Goal: Task Accomplishment & Management: Use online tool/utility

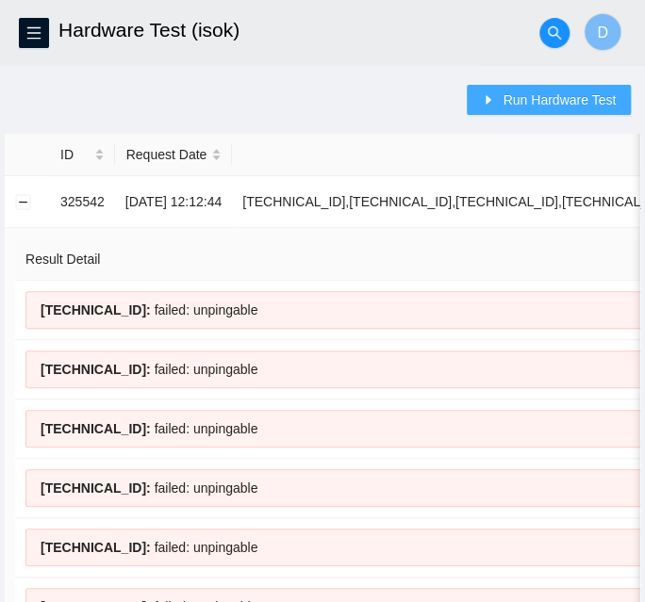
click at [526, 87] on button "Run Hardware Test" at bounding box center [549, 100] width 164 height 30
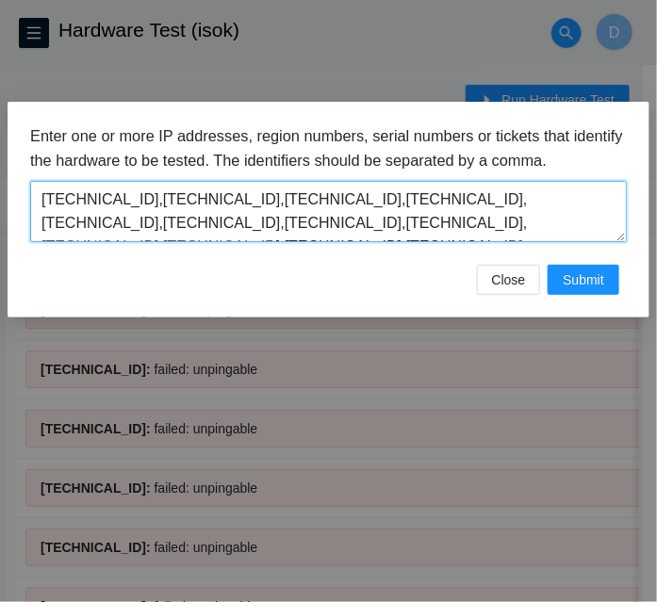
click at [450, 218] on textarea "[TECHNICAL_ID],[TECHNICAL_ID],[TECHNICAL_ID],[TECHNICAL_ID],[TECHNICAL_ID],[TEC…" at bounding box center [328, 211] width 597 height 61
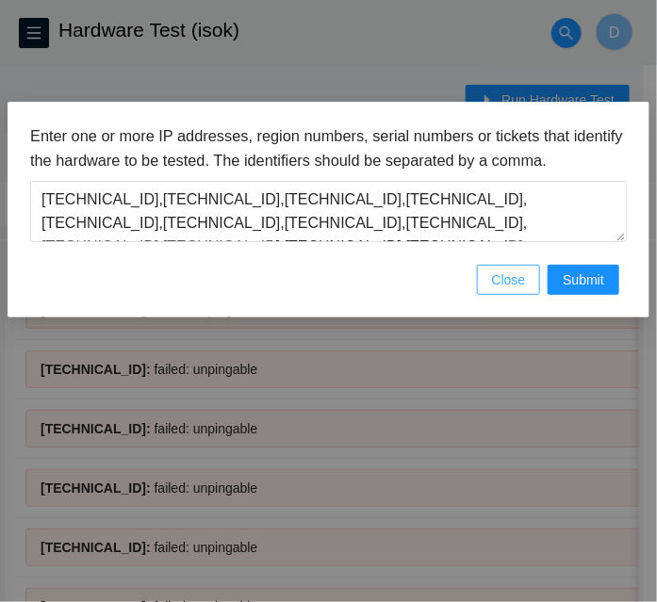
click at [508, 286] on span "Close" at bounding box center [509, 280] width 34 height 21
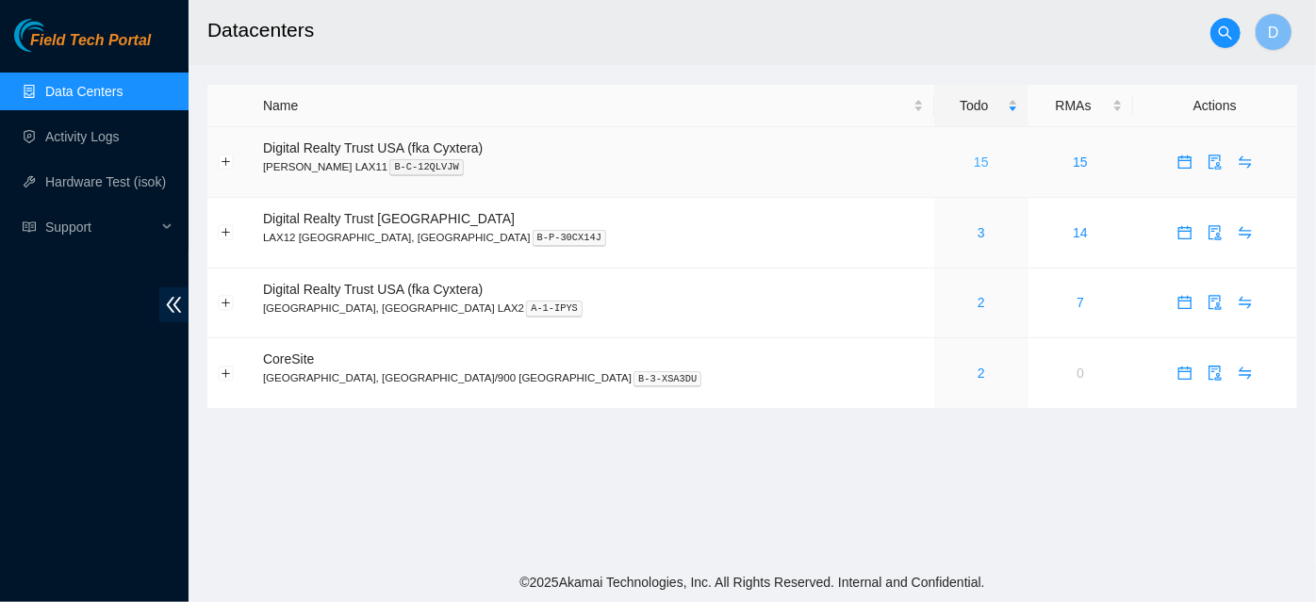
click at [656, 169] on link "15" at bounding box center [981, 162] width 15 height 15
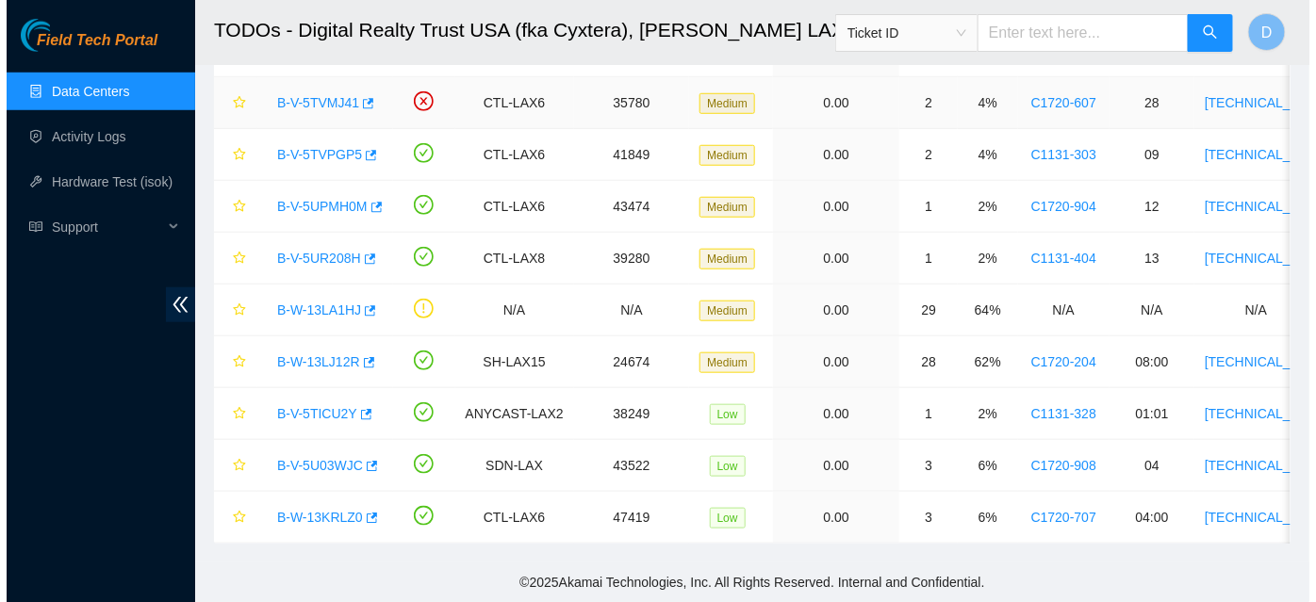
scroll to position [445, 0]
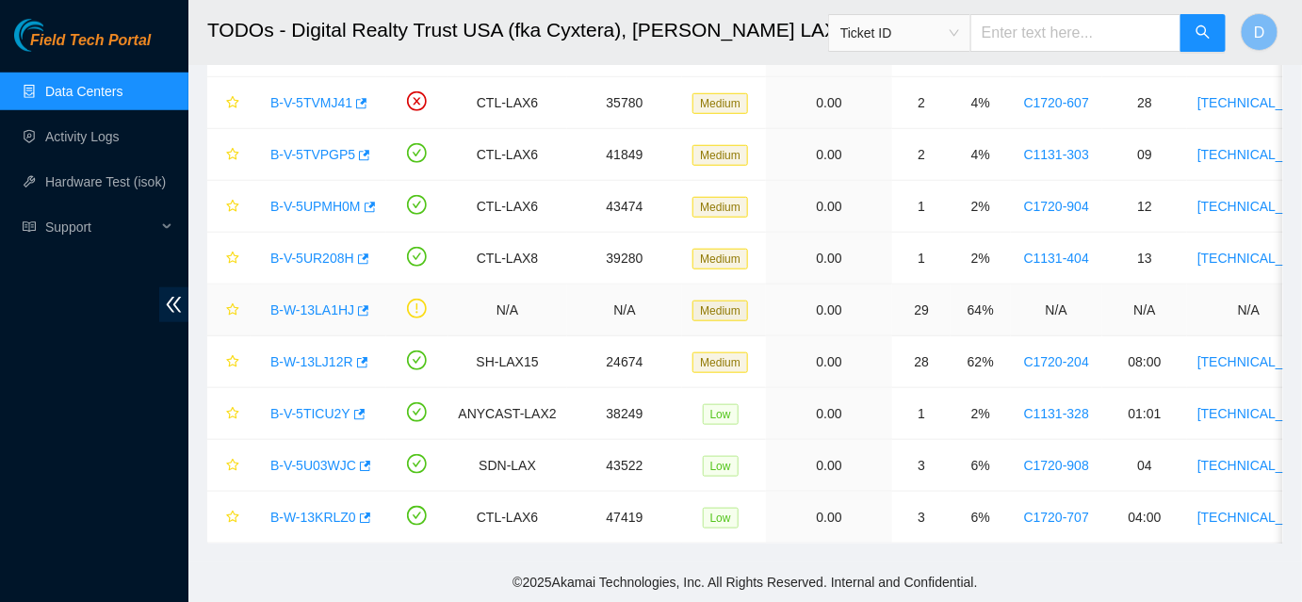
click at [319, 303] on link "B-W-13LA1HJ" at bounding box center [312, 310] width 84 height 15
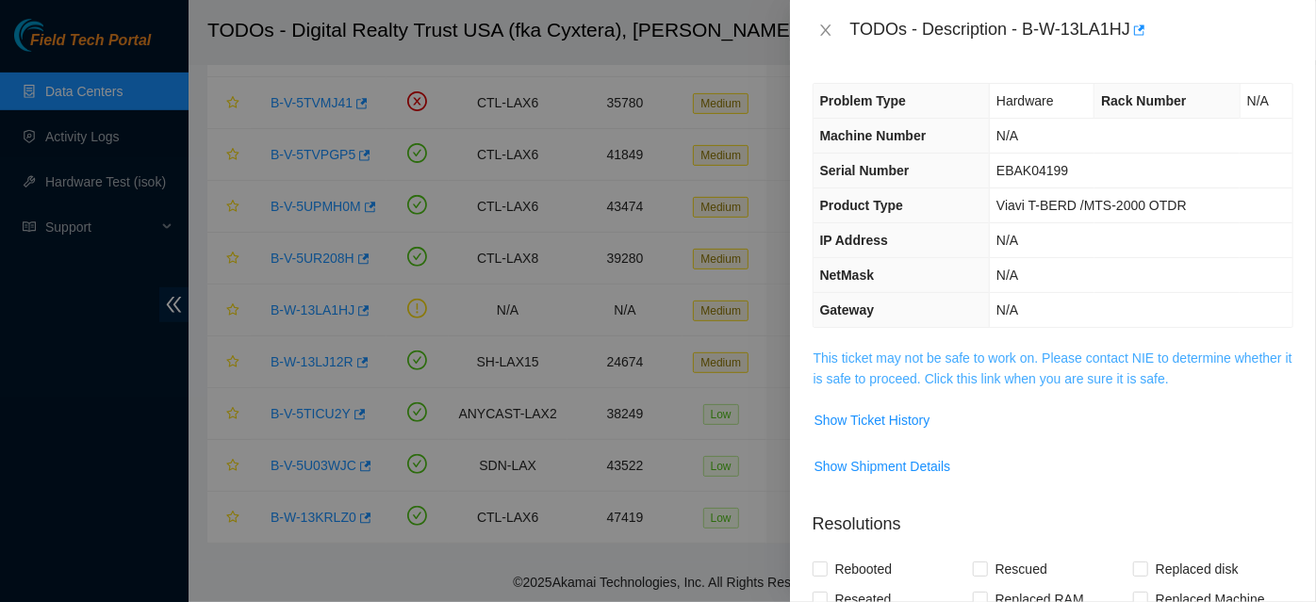
click at [656, 358] on link "This ticket may not be safe to work on. Please contact NIE to determine whether…" at bounding box center [1052, 369] width 479 height 36
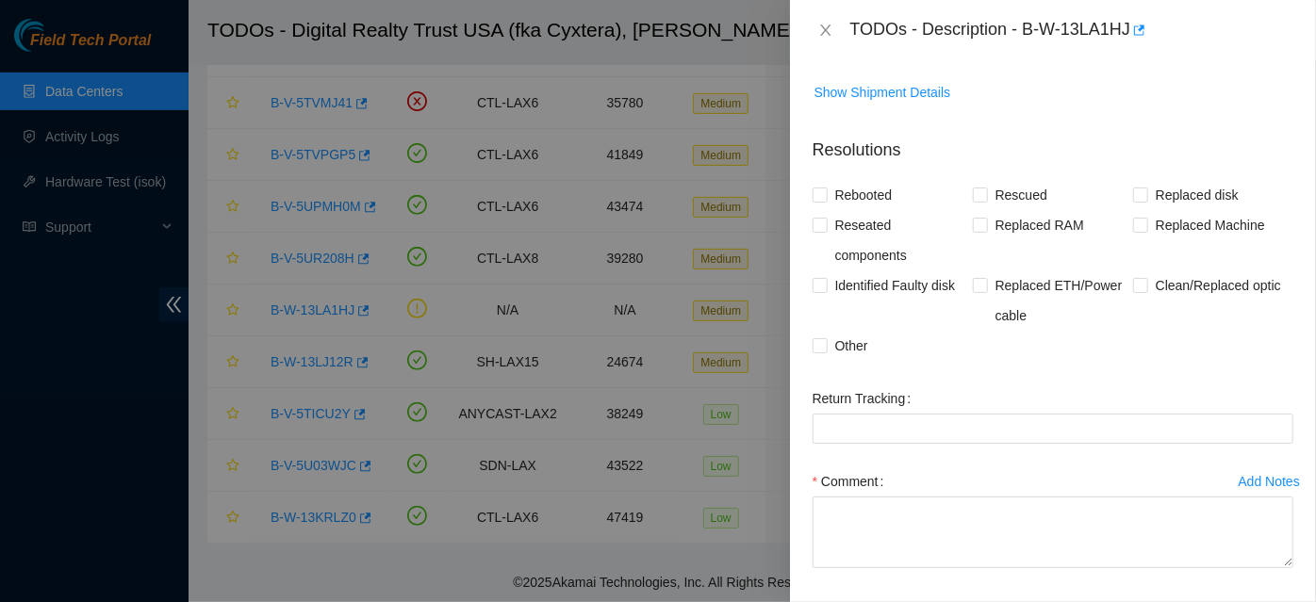
scroll to position [849, 0]
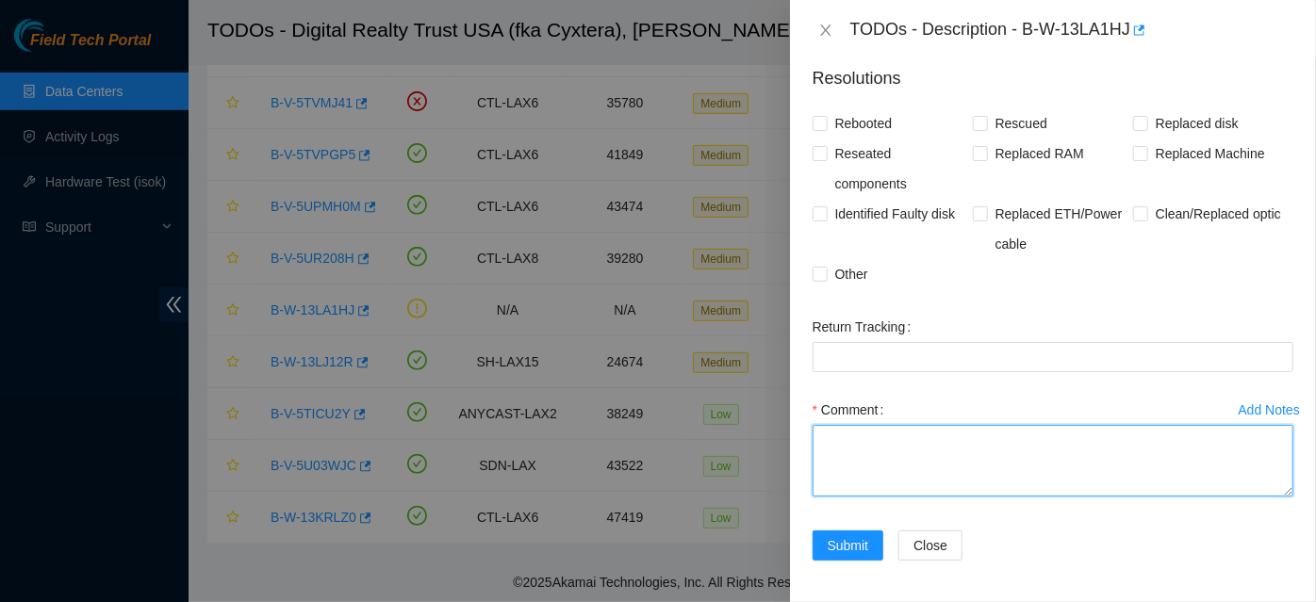
click at [656, 437] on textarea "Comment" at bounding box center [1052, 461] width 481 height 72
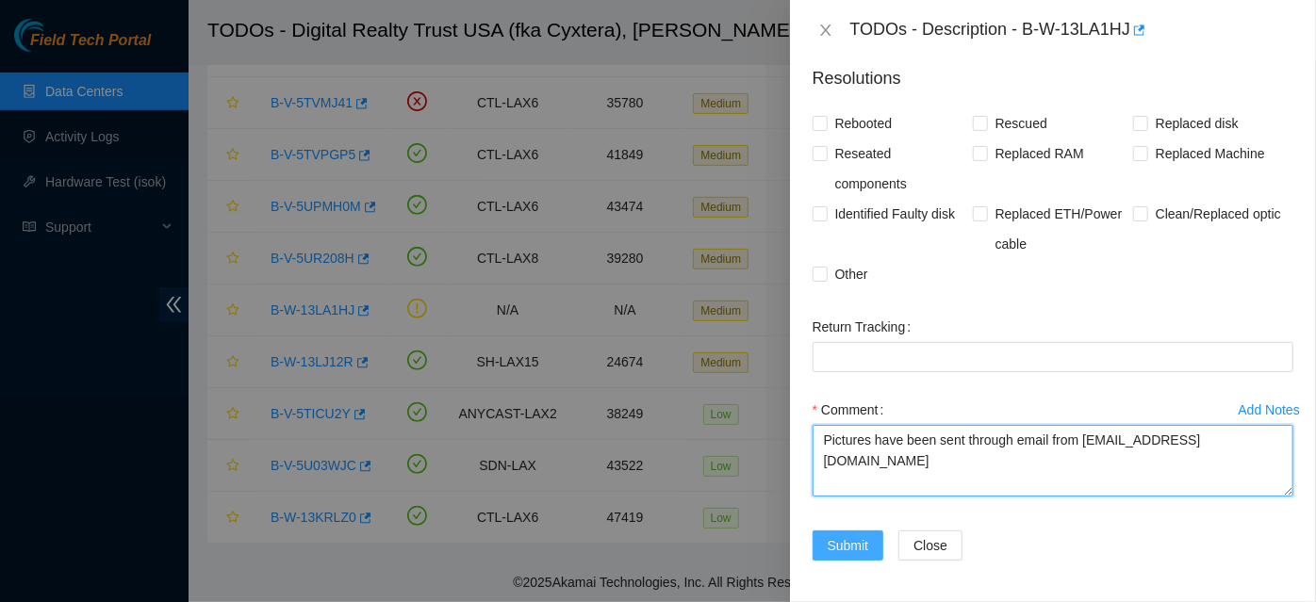
type textarea "Pictures have been sent through email from dnwong42@gmail.com"
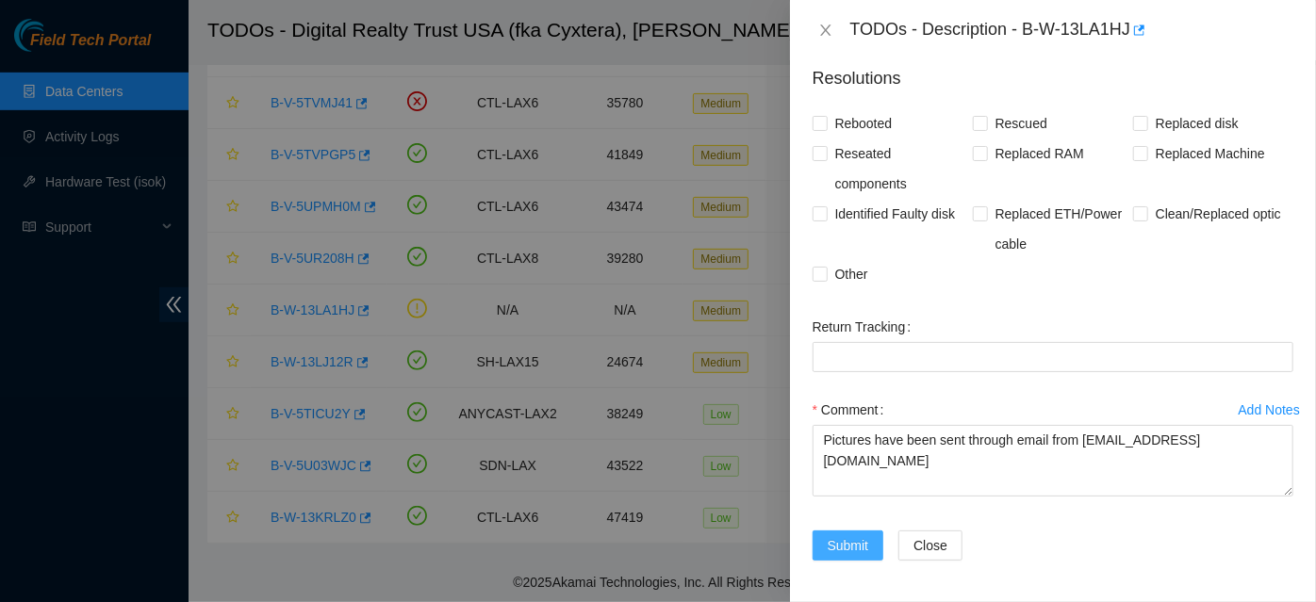
click at [656, 540] on span "Submit" at bounding box center [847, 545] width 41 height 21
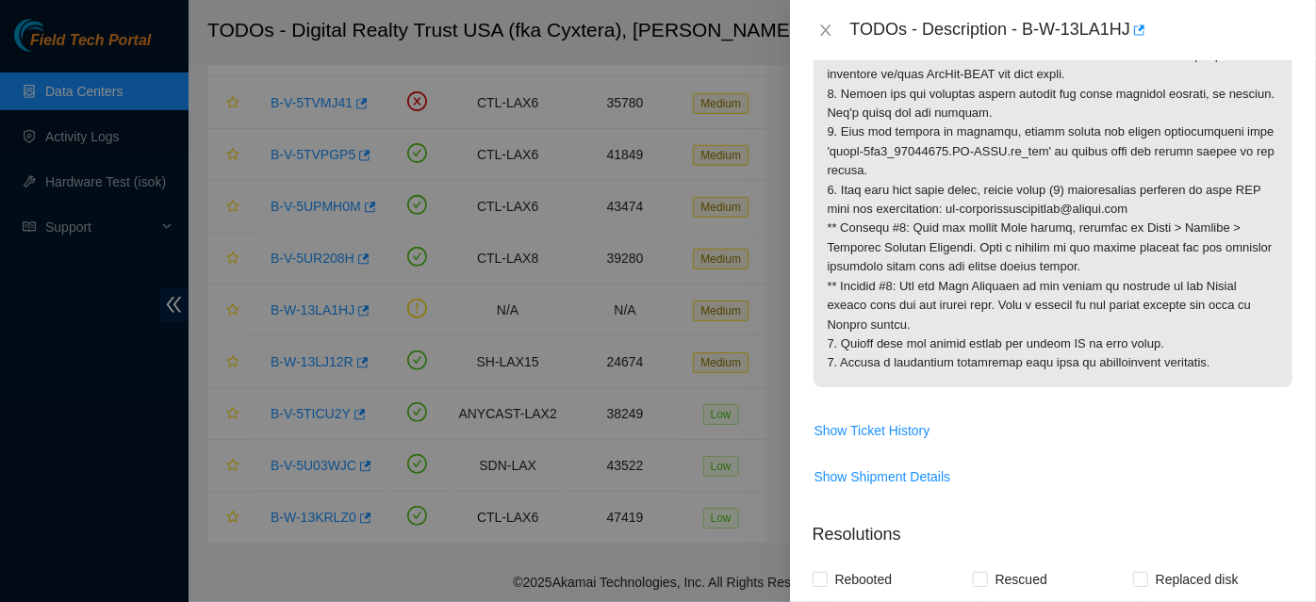
scroll to position [0, 0]
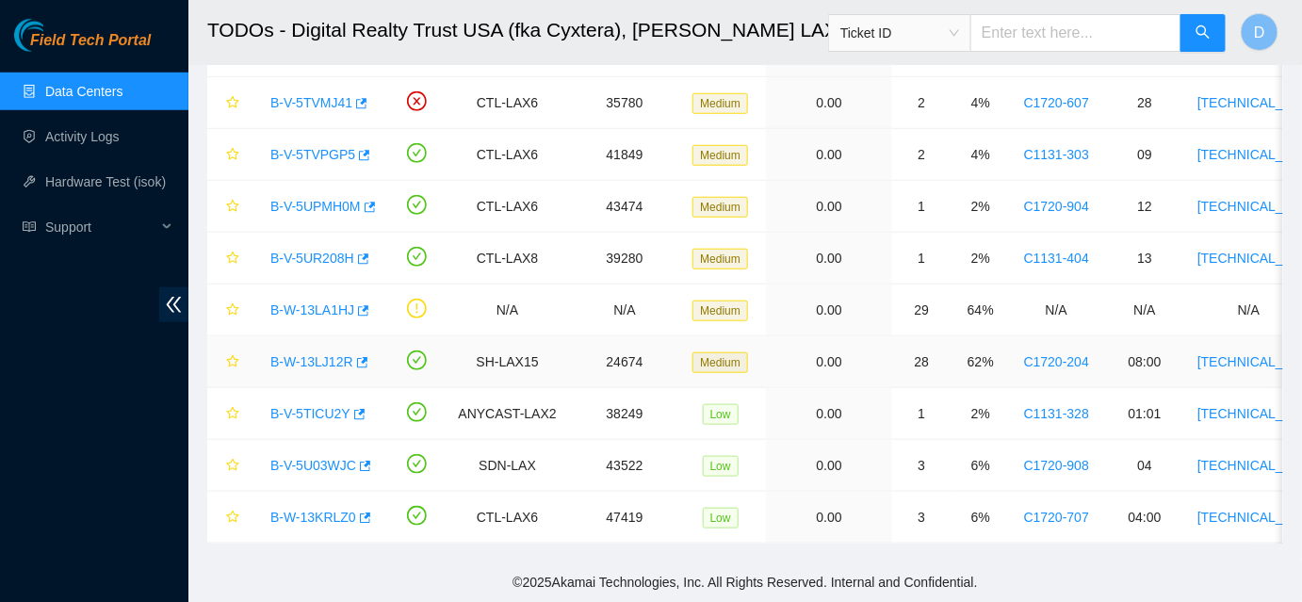
click at [298, 357] on link "B-W-13LJ12R" at bounding box center [311, 361] width 83 height 15
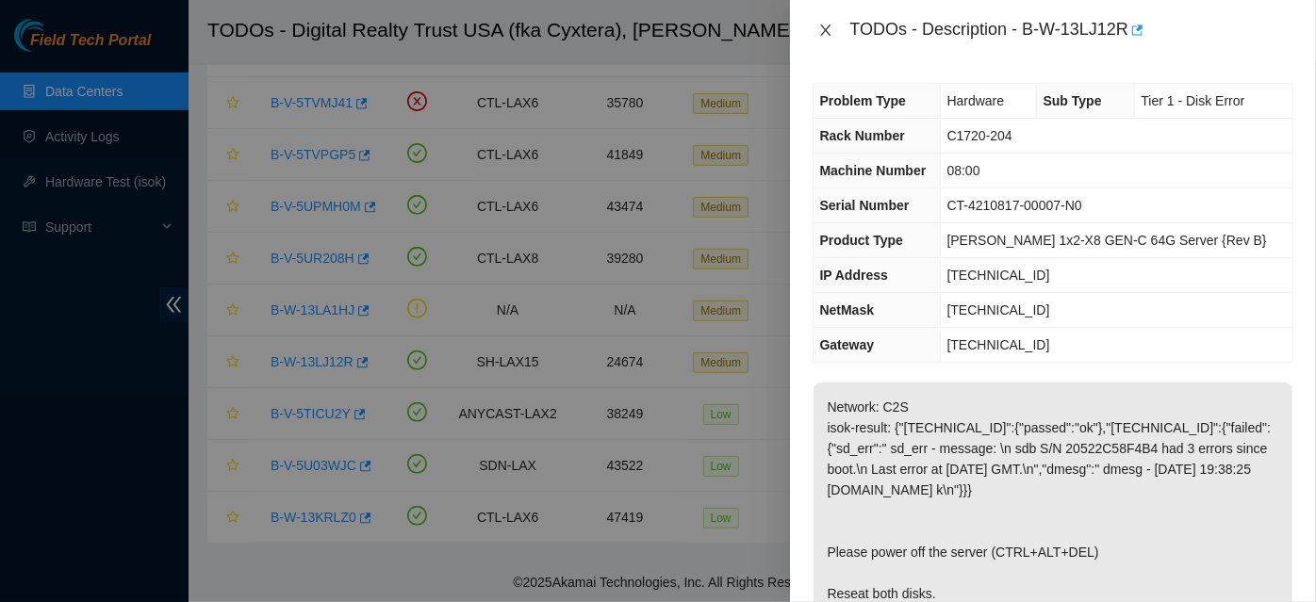
click at [656, 31] on icon "close" at bounding box center [825, 30] width 10 height 11
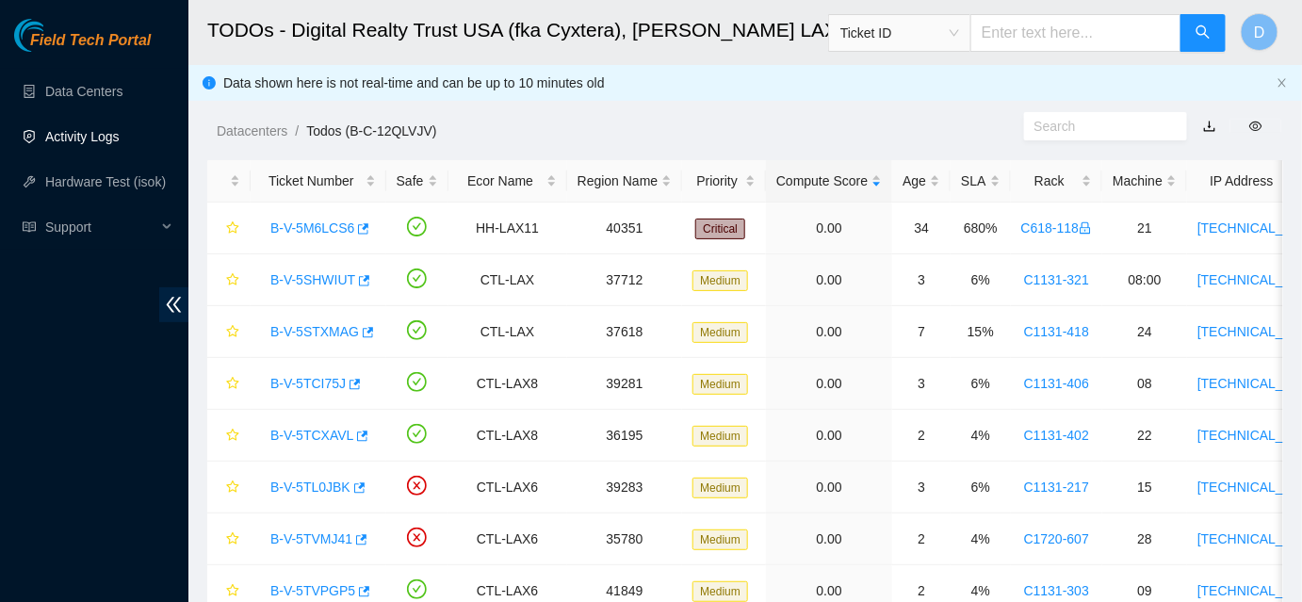
click at [100, 132] on link "Activity Logs" at bounding box center [82, 136] width 74 height 15
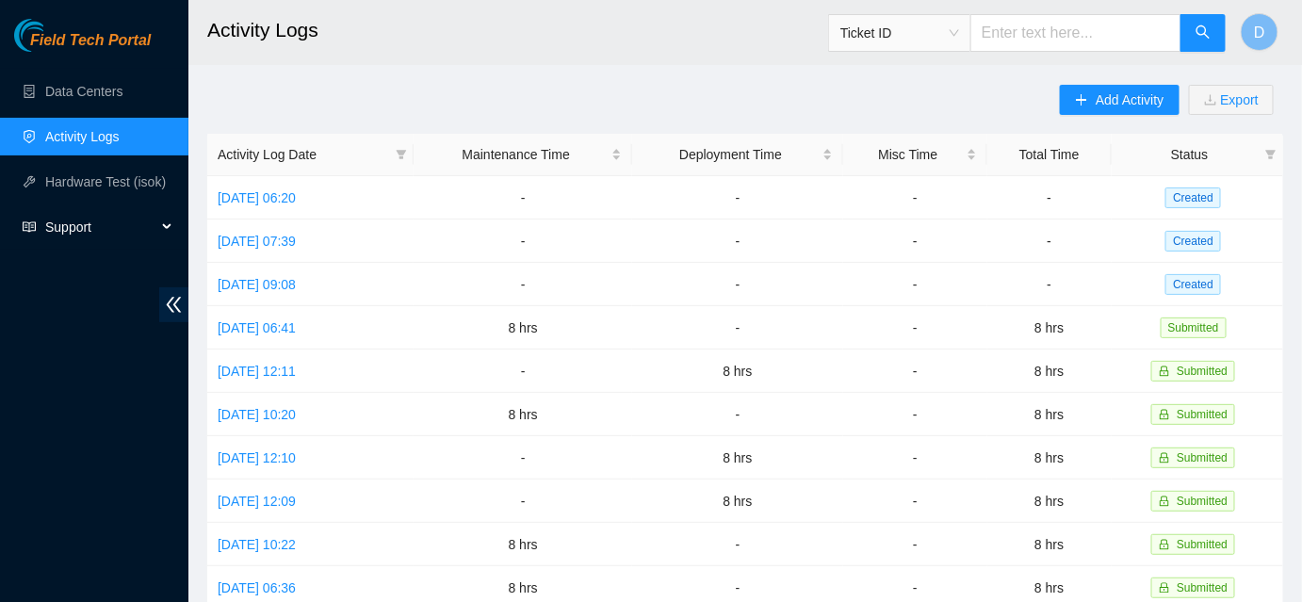
click at [81, 230] on span "Support" at bounding box center [100, 227] width 111 height 38
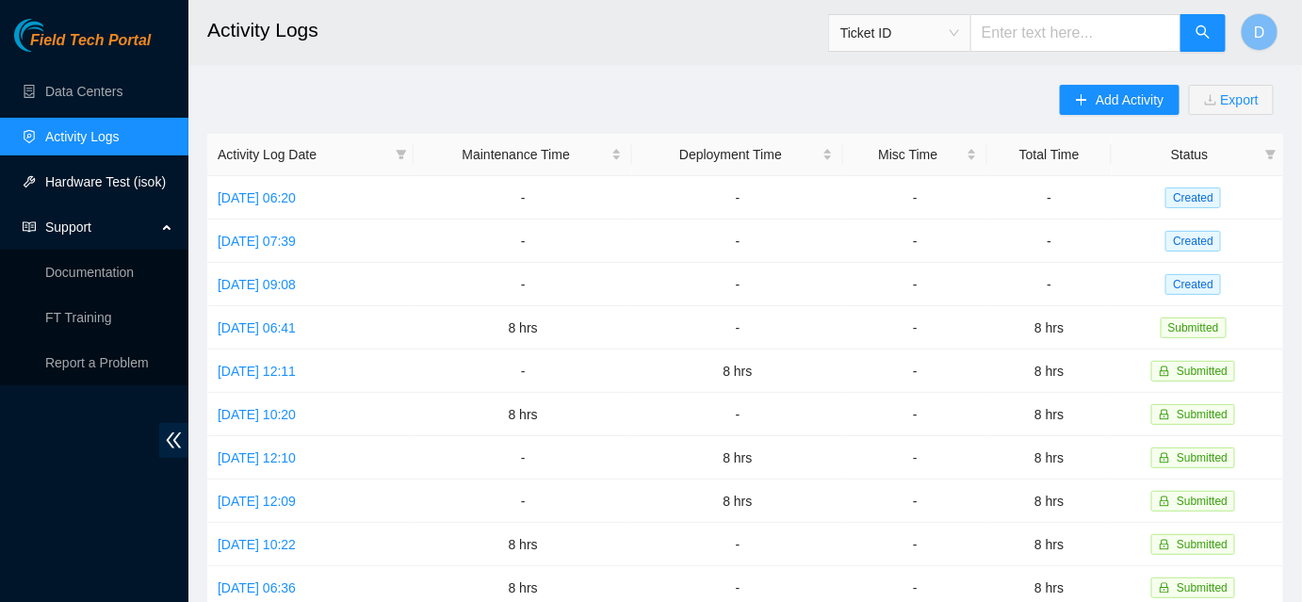
click at [113, 189] on link "Hardware Test (isok)" at bounding box center [105, 181] width 121 height 15
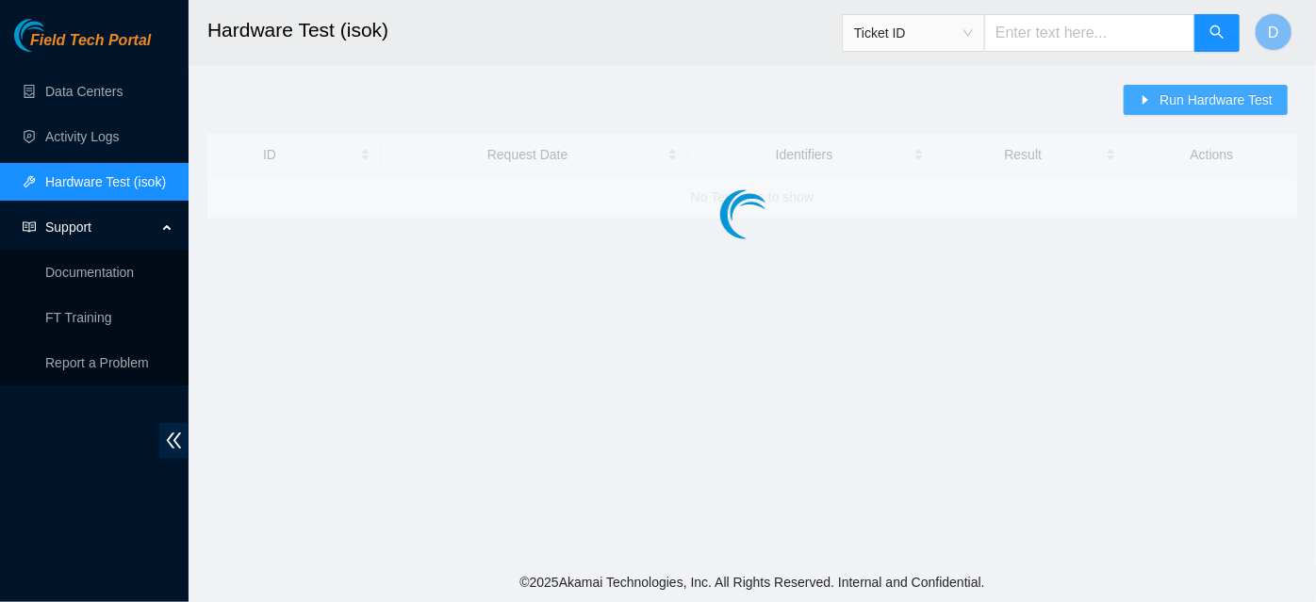
click at [1155, 107] on button "Run Hardware Test" at bounding box center [1205, 100] width 164 height 30
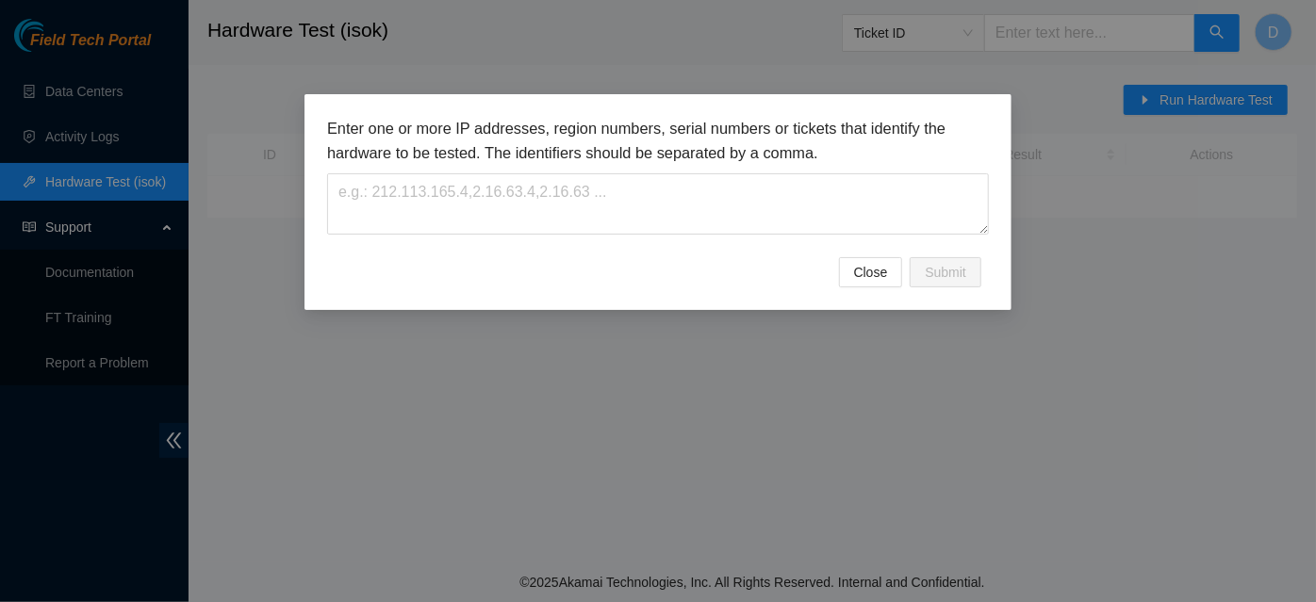
click at [738, 172] on div "Enter one or more IP addresses, region numbers, serial numbers or tickets that …" at bounding box center [658, 176] width 662 height 118
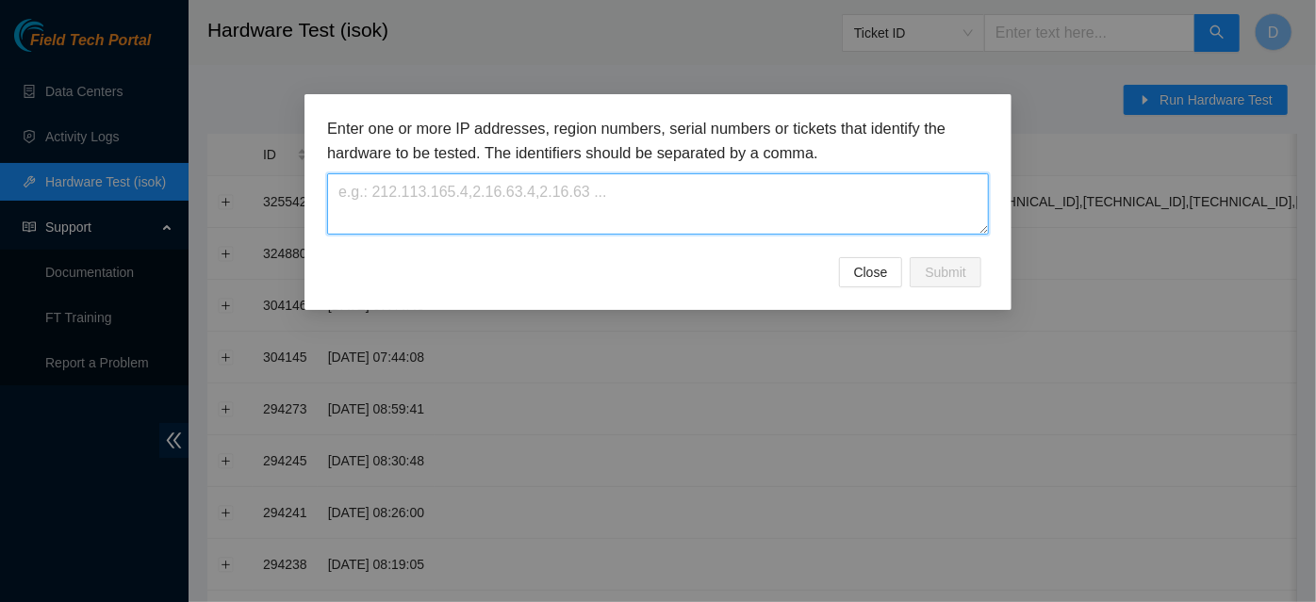
click at [739, 186] on textarea at bounding box center [658, 203] width 662 height 61
paste textarea "[TECHNICAL_ID],[TECHNICAL_ID],[TECHNICAL_ID],[TECHNICAL_ID],[TECHNICAL_ID],[TEC…"
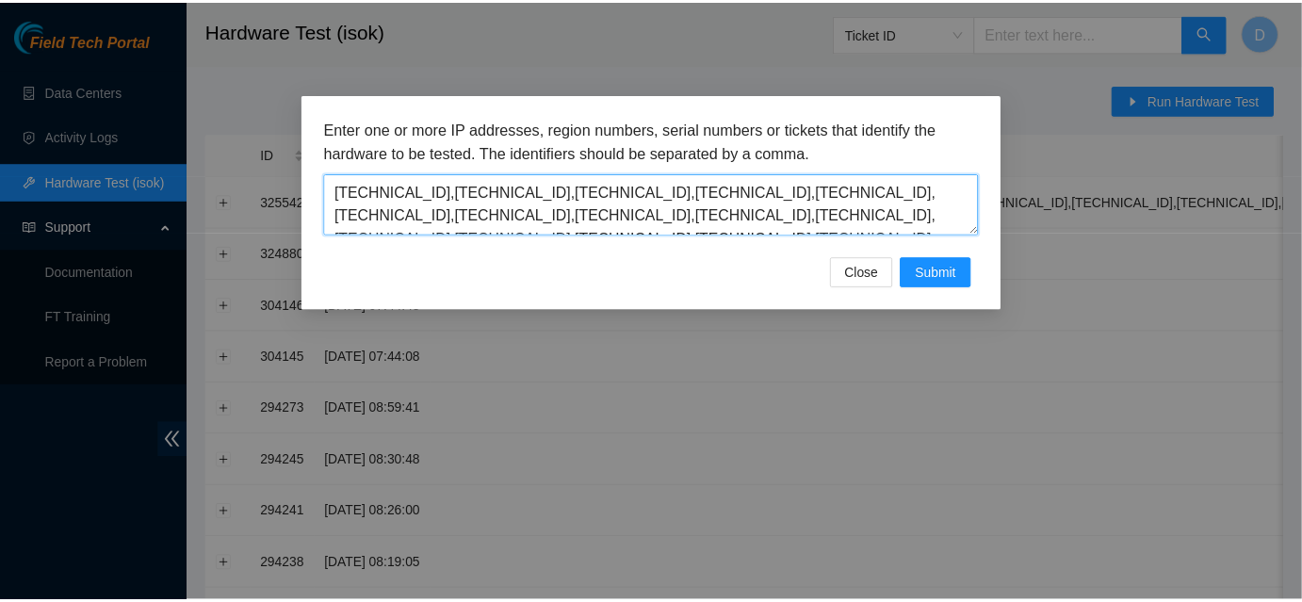
scroll to position [158, 0]
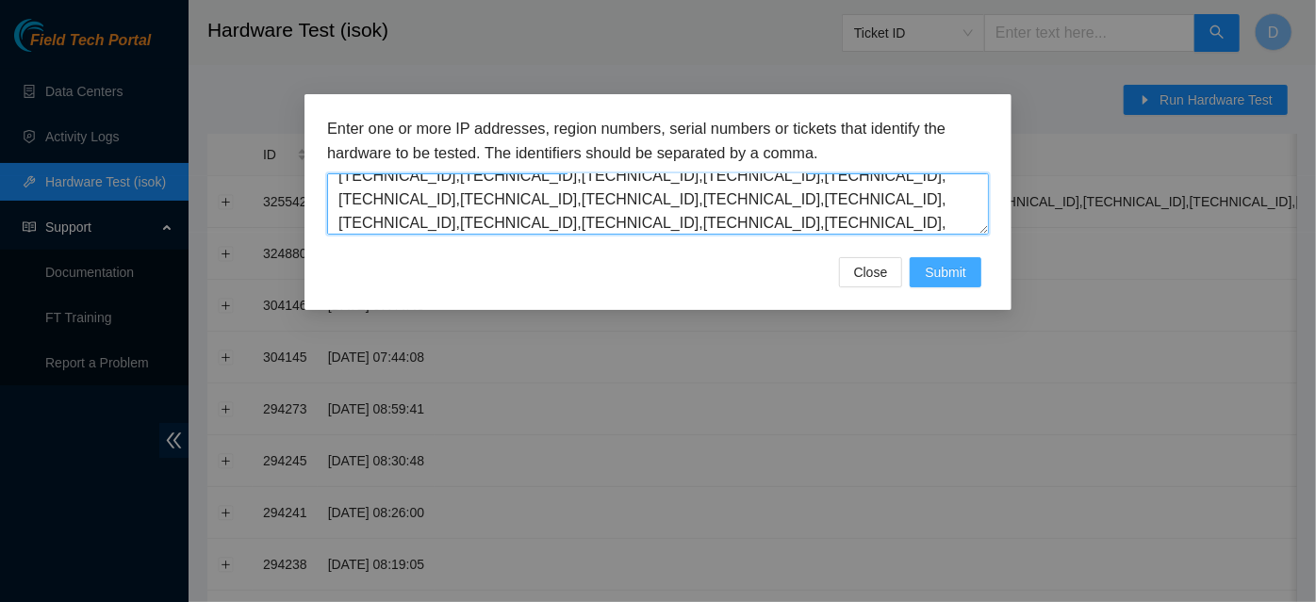
type textarea "[TECHNICAL_ID],[TECHNICAL_ID],[TECHNICAL_ID],[TECHNICAL_ID],[TECHNICAL_ID],[TEC…"
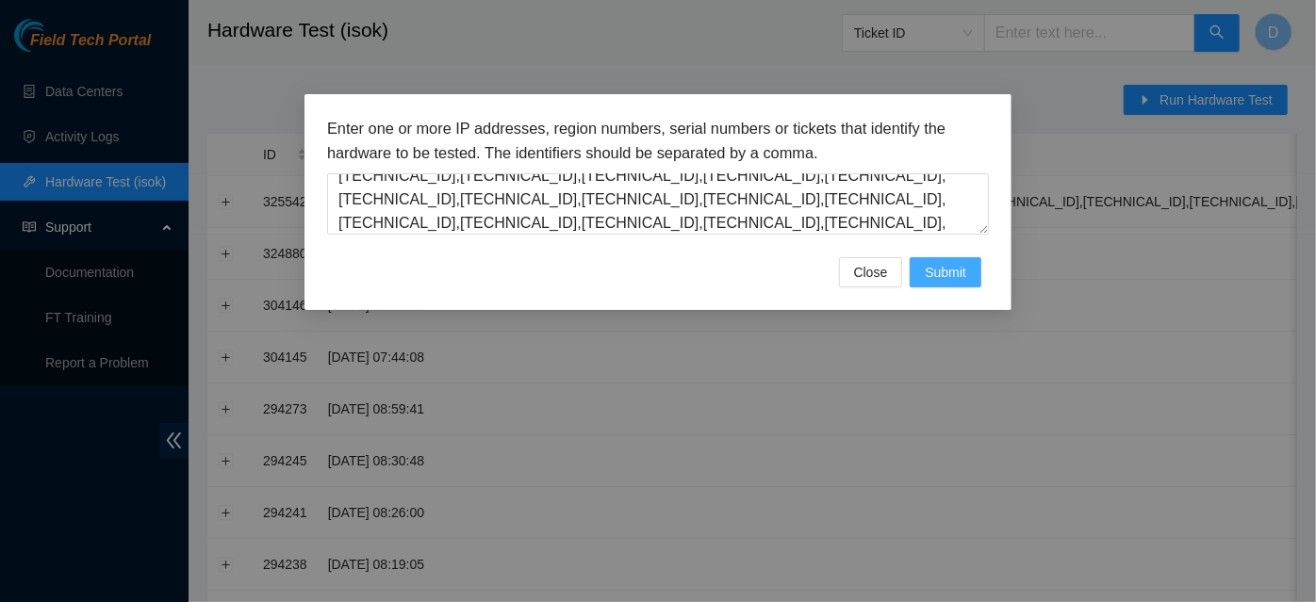
click at [953, 275] on span "Submit" at bounding box center [945, 272] width 41 height 21
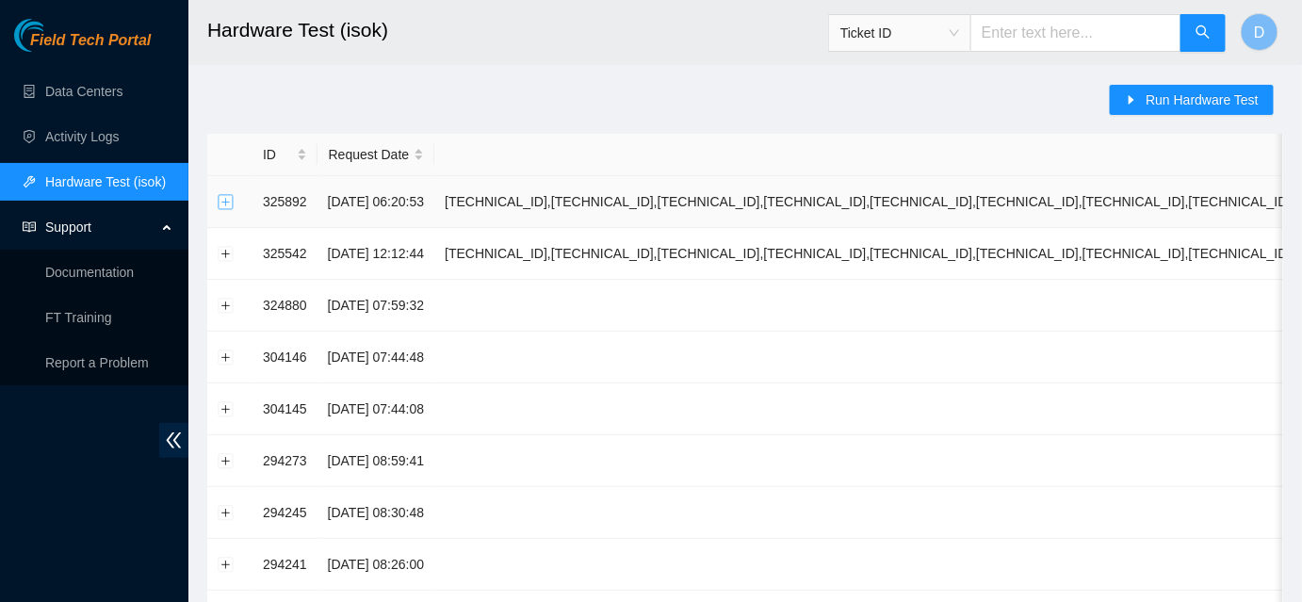
click at [219, 203] on button "Expand row" at bounding box center [226, 201] width 15 height 15
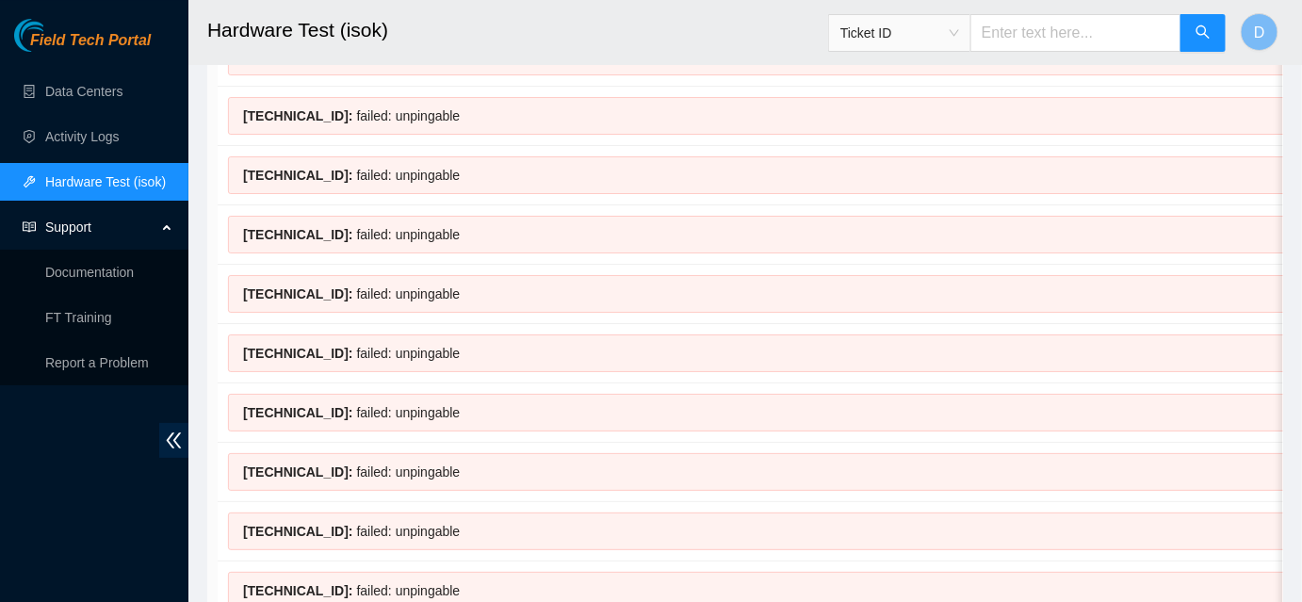
scroll to position [2227, 0]
